Goal: Answer question/provide support: Share knowledge or assist other users

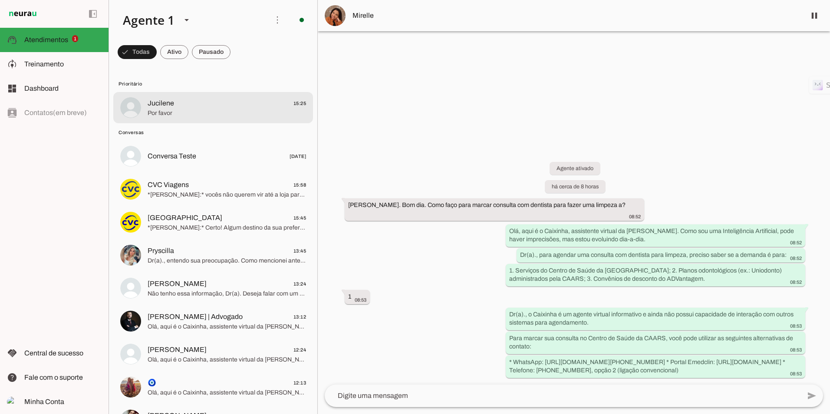
click at [194, 104] on span "Jucilene 15:25" at bounding box center [227, 103] width 158 height 11
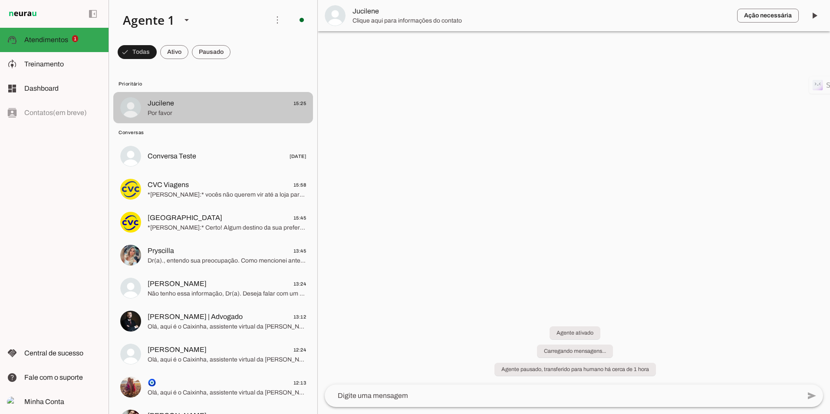
scroll to position [24, 0]
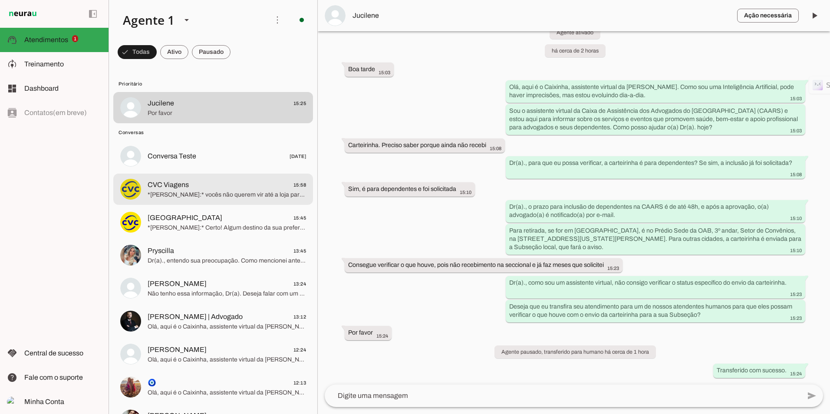
click at [211, 189] on span "CVC Viagens 15:58" at bounding box center [227, 185] width 158 height 11
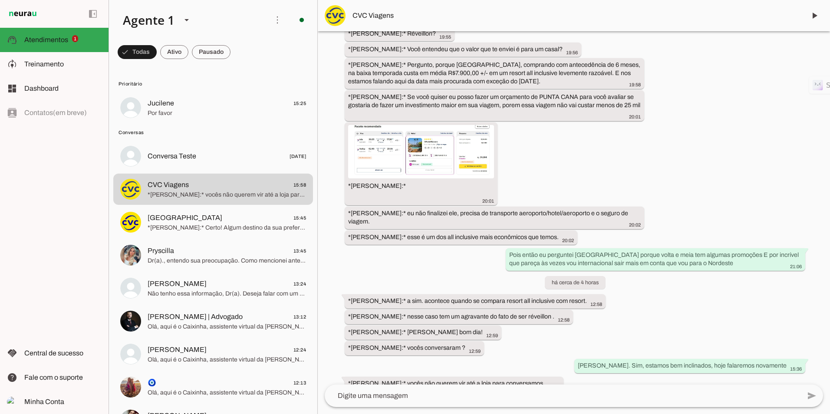
scroll to position [938, 0]
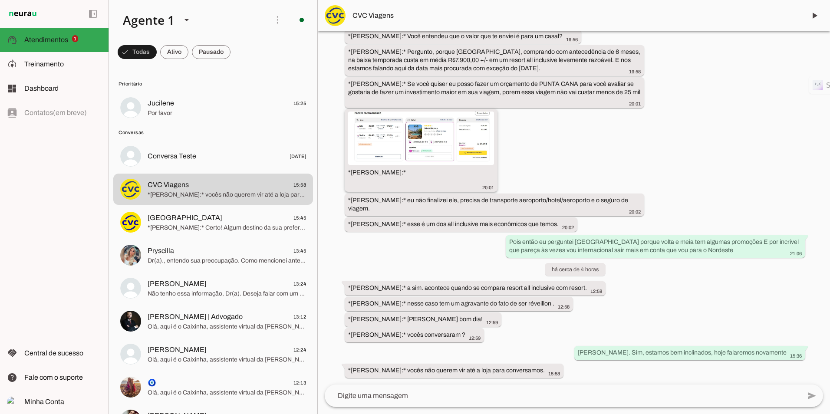
click at [374, 134] on img at bounding box center [421, 138] width 146 height 53
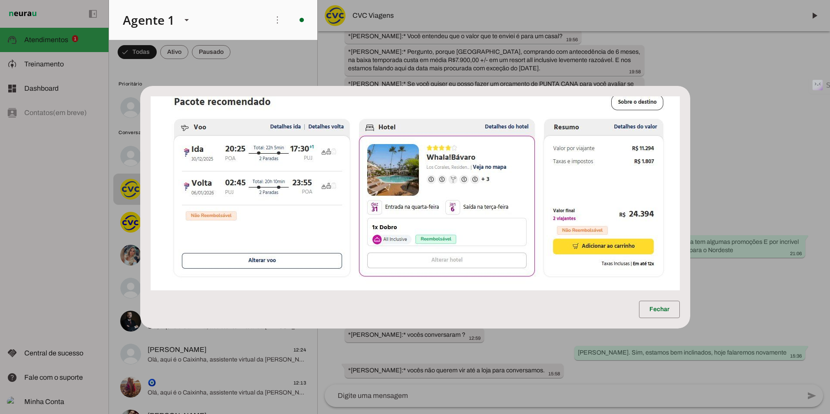
click at [424, 211] on img at bounding box center [415, 193] width 529 height 194
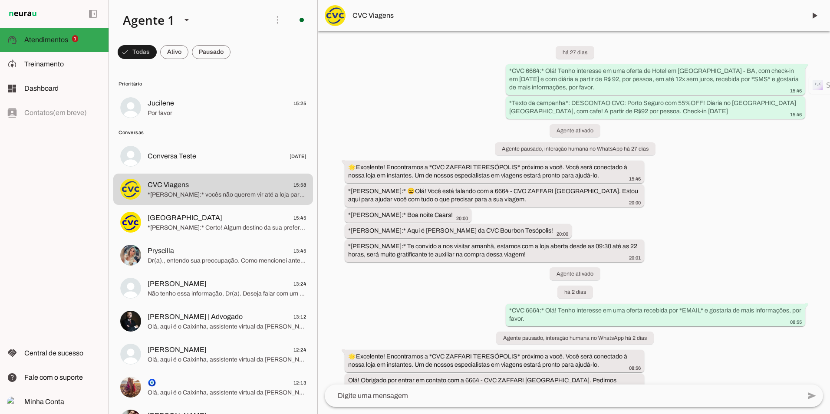
scroll to position [0, 0]
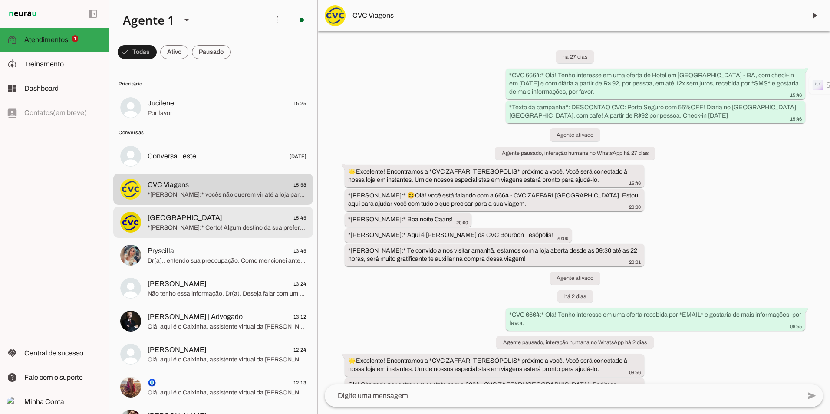
click at [159, 218] on span "[GEOGRAPHIC_DATA]" at bounding box center [185, 218] width 75 height 10
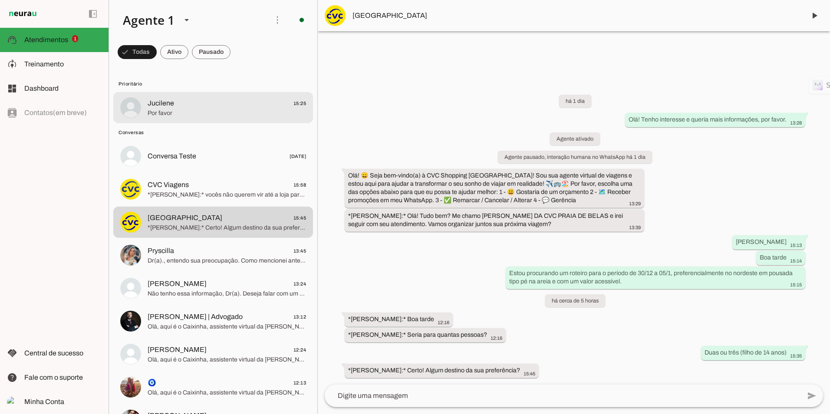
click at [172, 103] on span "Jucilene" at bounding box center [161, 103] width 26 height 10
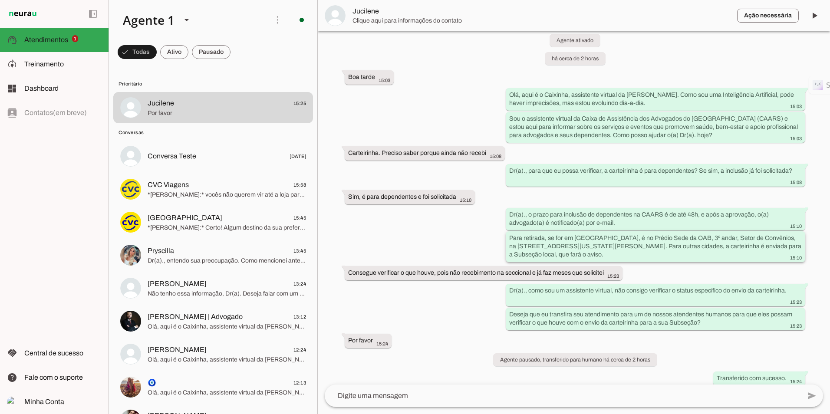
scroll to position [24, 0]
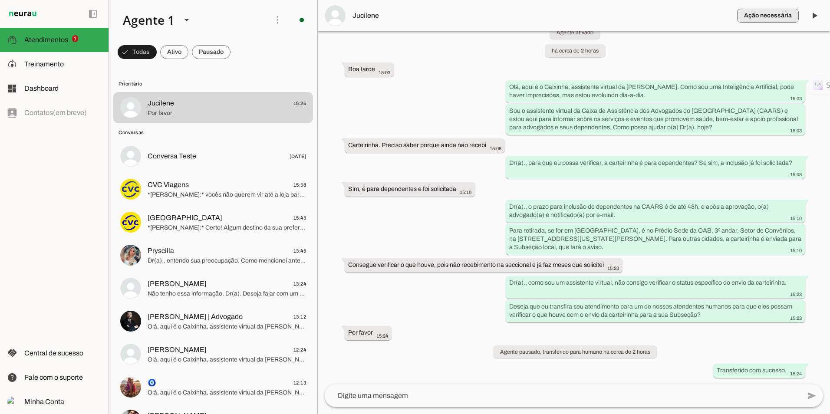
click at [769, 14] on span "button" at bounding box center [768, 15] width 62 height 21
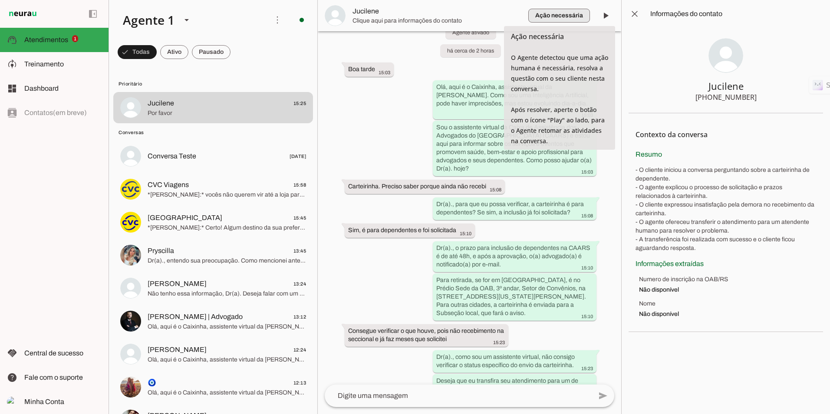
scroll to position [115, 0]
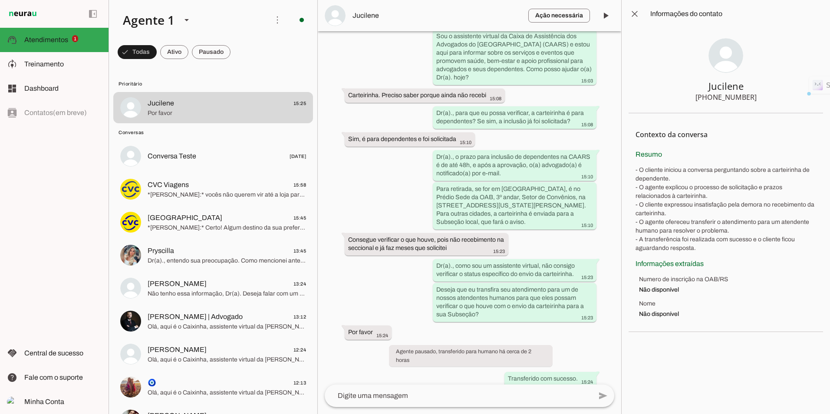
drag, startPoint x: 690, startPoint y: 324, endPoint x: 682, endPoint y: 46, distance: 278.0
click at [682, 46] on chat-information at bounding box center [725, 207] width 209 height 414
click at [717, 347] on chat-information at bounding box center [725, 207] width 209 height 414
click at [710, 90] on div "Jucilene" at bounding box center [726, 86] width 35 height 12
drag, startPoint x: 753, startPoint y: 95, endPoint x: 712, endPoint y: 103, distance: 41.2
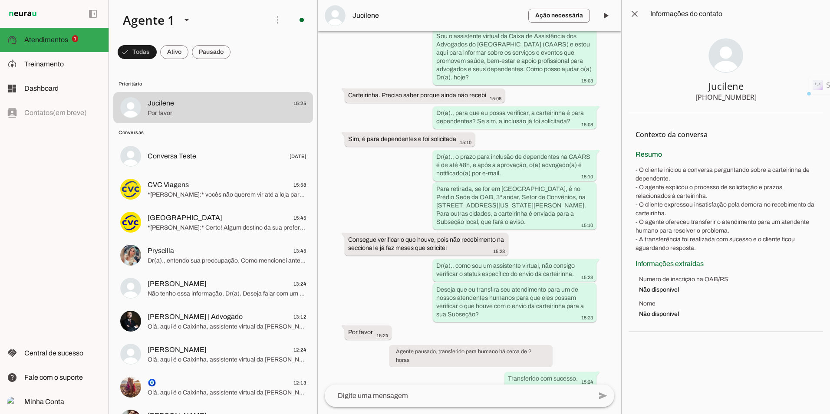
click at [712, 103] on section "Jucilene [PHONE_NUMBER]" at bounding box center [726, 71] width 195 height 86
click at [205, 109] on span "Por favor" at bounding box center [227, 113] width 158 height 9
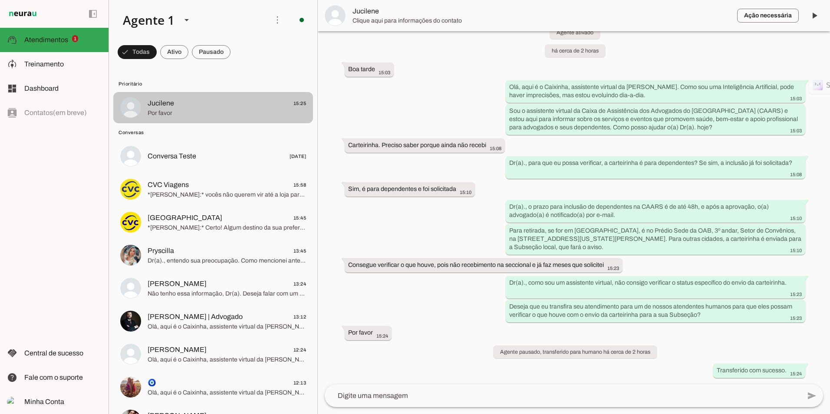
scroll to position [24, 0]
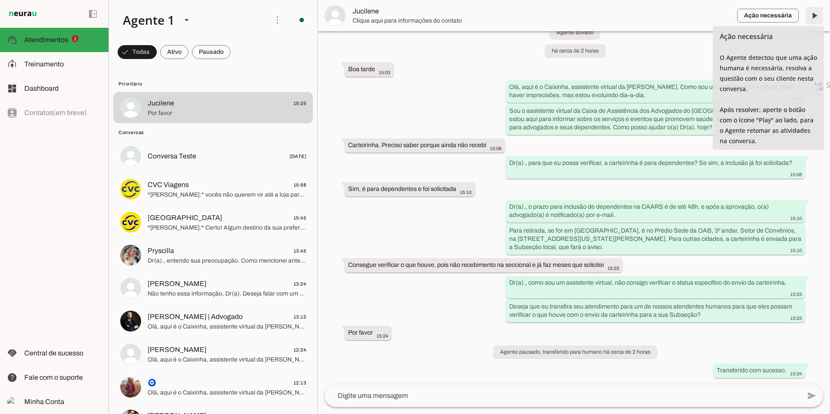
click at [812, 15] on span at bounding box center [814, 15] width 21 height 21
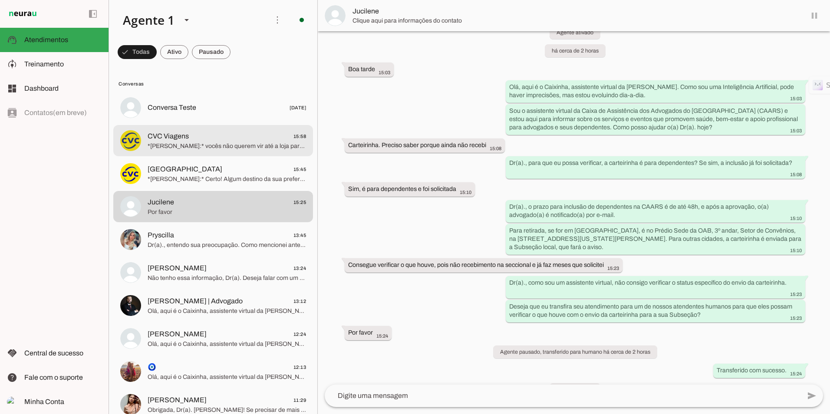
scroll to position [45, 0]
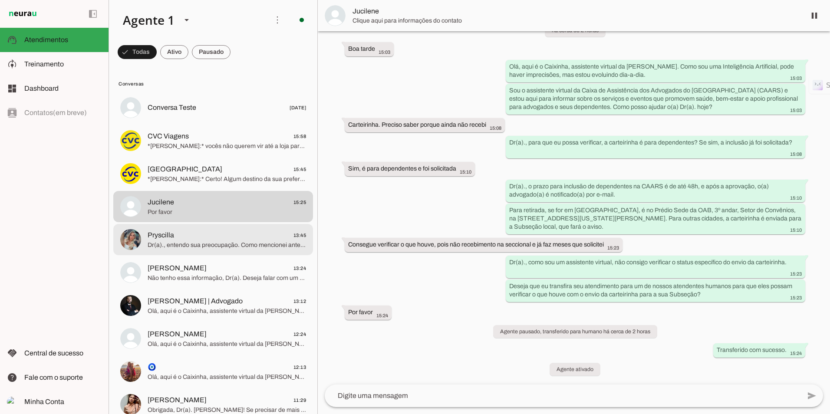
click at [229, 241] on span "Dr(a)., entendo sua preocupação. Como mencionei anteriormente, não tenho inform…" at bounding box center [227, 245] width 158 height 9
